Goal: Task Accomplishment & Management: Complete application form

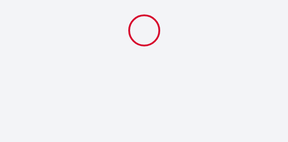
select select
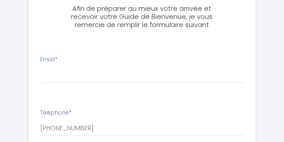
scroll to position [114, 0]
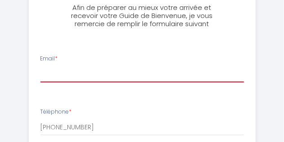
click at [59, 80] on input "Email *" at bounding box center [143, 74] width 204 height 16
type input "[EMAIL_ADDRESS][DOMAIN_NAME]"
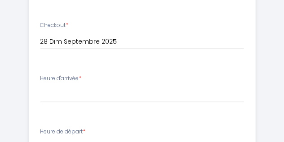
scroll to position [307, 0]
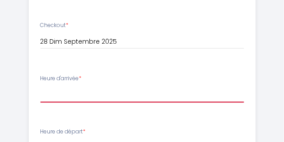
click at [59, 94] on select "15:00 15:30 16:00 16:30 17:00 17:30 18:00 18:30 19:00 19:30 20:00 20:30 21:00 2…" at bounding box center [143, 94] width 204 height 17
select select "15:00"
click at [41, 86] on select "15:00 15:30 16:00 16:30 17:00 17:30 18:00 18:30 19:00 19:30 20:00 20:30 21:00 2…" at bounding box center [143, 94] width 204 height 17
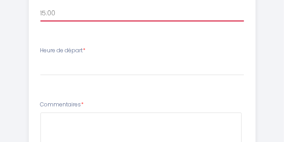
scroll to position [388, 0]
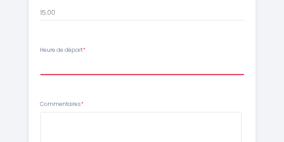
click at [47, 70] on select "00:00 00:30 01:00 01:30 02:00 02:30 03:00 03:30 04:00 04:30 05:00 05:30 06:00 0…" at bounding box center [143, 66] width 204 height 17
click at [41, 58] on select "00:00 00:30 01:00 01:30 02:00 02:30 03:00 03:30 04:00 04:30 05:00 05:30 06:00 0…" at bounding box center [143, 66] width 204 height 17
click at [59, 66] on select "00:00 00:30 01:00 01:30 02:00 02:30 03:00 03:30 04:00 04:30 05:00 05:30 06:00 0…" at bounding box center [143, 66] width 204 height 17
click at [41, 58] on select "00:00 00:30 01:00 01:30 02:00 02:30 03:00 03:30 04:00 04:30 05:00 05:30 06:00 0…" at bounding box center [143, 66] width 204 height 17
click at [52, 64] on select "00:00 00:30 01:00 01:30 02:00 02:30 03:00 03:30 04:00 04:30 05:00 05:30 06:00 0…" at bounding box center [143, 66] width 204 height 17
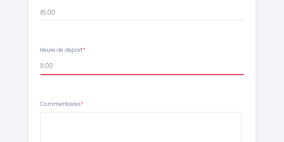
select select "10:30"
click at [41, 58] on select "00:00 00:30 01:00 01:30 02:00 02:30 03:00 03:30 04:00 04:30 05:00 05:30 06:00 0…" at bounding box center [143, 66] width 204 height 17
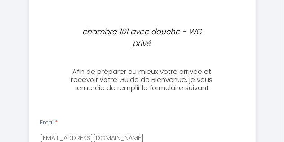
scroll to position [51, 0]
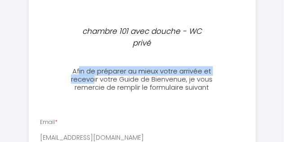
drag, startPoint x: 80, startPoint y: 71, endPoint x: 96, endPoint y: 84, distance: 20.8
click at [96, 84] on h3 "Afin de préparer au mieux votre arrivée et recevoir votre Guide de Bienvenue, j…" at bounding box center [142, 79] width 147 height 24
click at [124, 71] on h3 "Afin de préparer au mieux votre arrivée et recevoir votre Guide de Bienvenue, j…" at bounding box center [142, 79] width 147 height 24
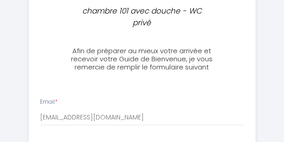
scroll to position [72, 0]
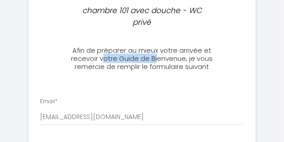
drag, startPoint x: 106, startPoint y: 58, endPoint x: 157, endPoint y: 58, distance: 50.9
click at [157, 58] on h3 "Afin de préparer au mieux votre arrivée et recevoir votre Guide de Bienvenue, j…" at bounding box center [142, 58] width 147 height 24
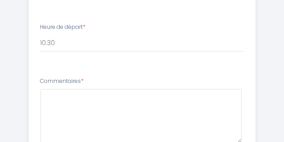
scroll to position [443, 0]
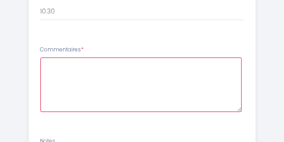
click at [90, 72] on textarea at bounding box center [142, 84] width 202 height 54
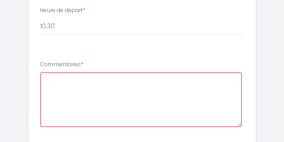
scroll to position [428, 0]
click at [71, 93] on textarea at bounding box center [142, 99] width 202 height 54
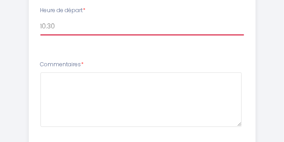
click at [131, 29] on select "00:00 00:30 01:00 01:30 02:00 02:30 03:00 03:30 04:00 04:30 05:00 05:30 06:00 0…" at bounding box center [143, 26] width 204 height 17
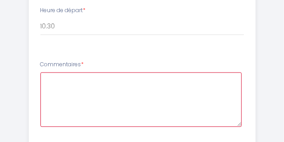
click at [73, 93] on textarea at bounding box center [142, 99] width 202 height 54
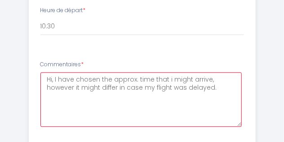
click at [0, 0] on span "; however," at bounding box center [0, 0] width 0 height 0
click at [0, 0] on span "I might" at bounding box center [0, 0] width 0 height 0
click at [0, 0] on div "is" at bounding box center [0, 0] width 0 height 0
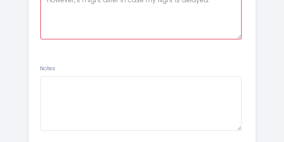
scroll to position [516, 0]
click at [155, 29] on textarea "Hi, I have chosen the approx. time that I might arrive; however, it might diffe…" at bounding box center [142, 11] width 202 height 54
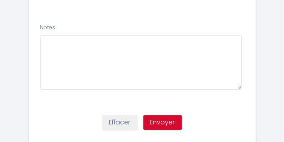
scroll to position [560, 0]
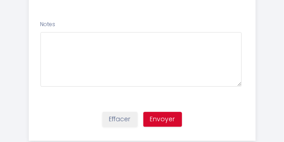
type textarea "Hi, I have chosen the approx. time that I might arrive; however, it might diffe…"
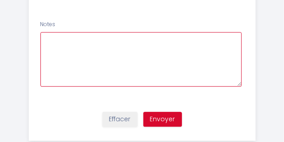
click at [89, 51] on textarea at bounding box center [142, 59] width 202 height 54
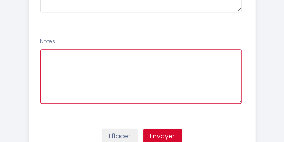
scroll to position [581, 0]
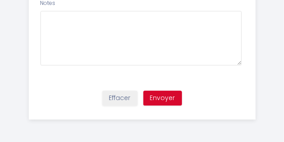
click at [54, 79] on li "Notes" at bounding box center [142, 37] width 226 height 86
click at [162, 97] on button "Envoyer" at bounding box center [163, 97] width 39 height 15
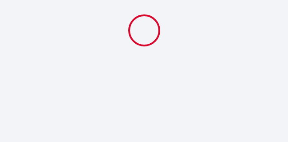
select select "10:30"
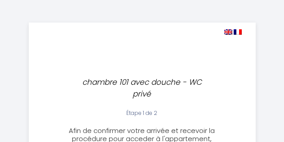
select select "10:30"
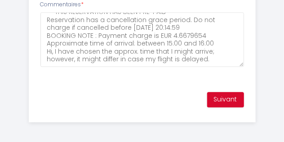
scroll to position [495, 0]
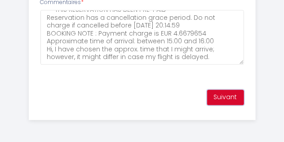
click at [221, 96] on button "Suivant" at bounding box center [225, 97] width 37 height 15
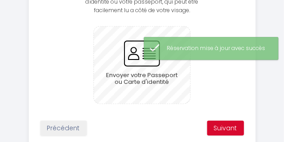
scroll to position [219, 0]
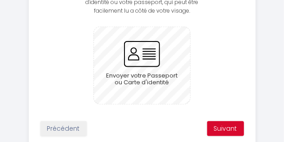
click at [154, 92] on input "file" at bounding box center [142, 65] width 97 height 77
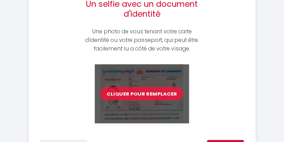
scroll to position [180, 0]
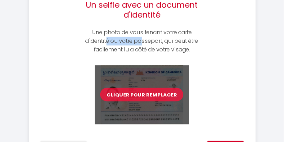
drag, startPoint x: 114, startPoint y: 43, endPoint x: 149, endPoint y: 45, distance: 35.6
click at [149, 45] on p "Une photo de vous tenant votre carte d'identité ou votre passeport, qui peut êt…" at bounding box center [142, 41] width 113 height 26
click at [111, 49] on p "Une photo de vous tenant votre carte d'identité ou votre passeport, qui peut êt…" at bounding box center [142, 41] width 113 height 26
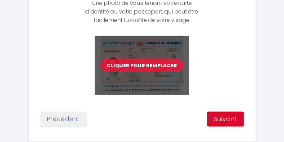
scroll to position [210, 0]
click at [223, 117] on button "Suivant" at bounding box center [225, 119] width 37 height 15
